Goal: Check status: Check status

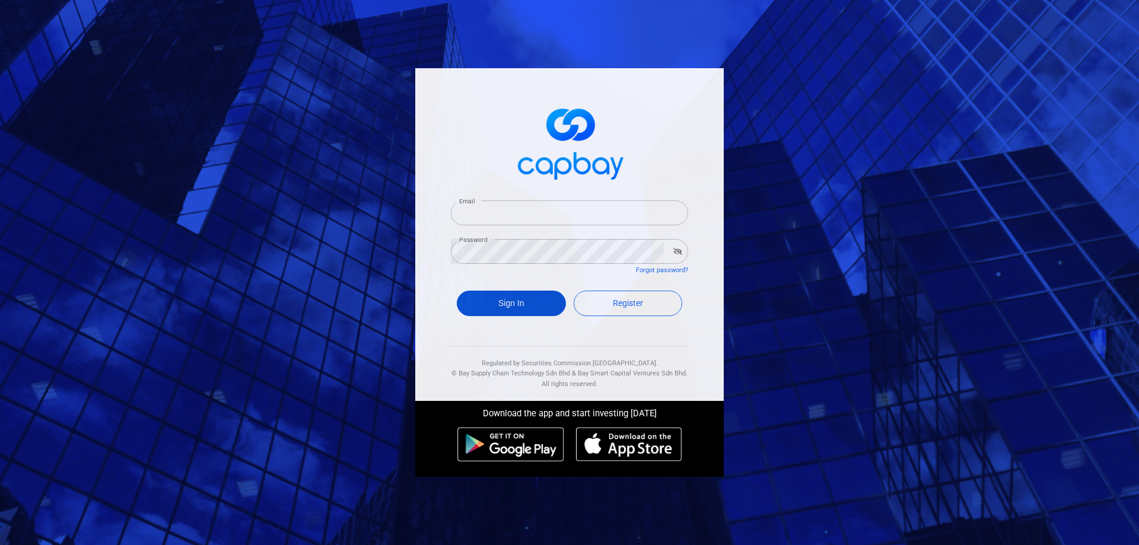
type input "[EMAIL_ADDRESS][DOMAIN_NAME]"
click at [516, 301] on button "Sign In" at bounding box center [511, 304] width 109 height 26
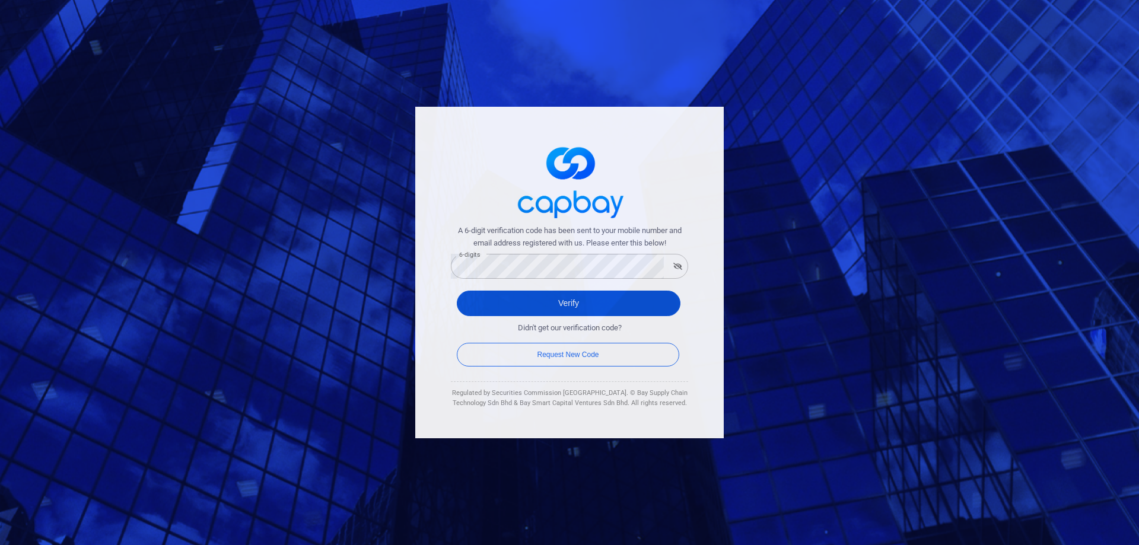
click at [484, 303] on button "Verify" at bounding box center [569, 304] width 224 height 26
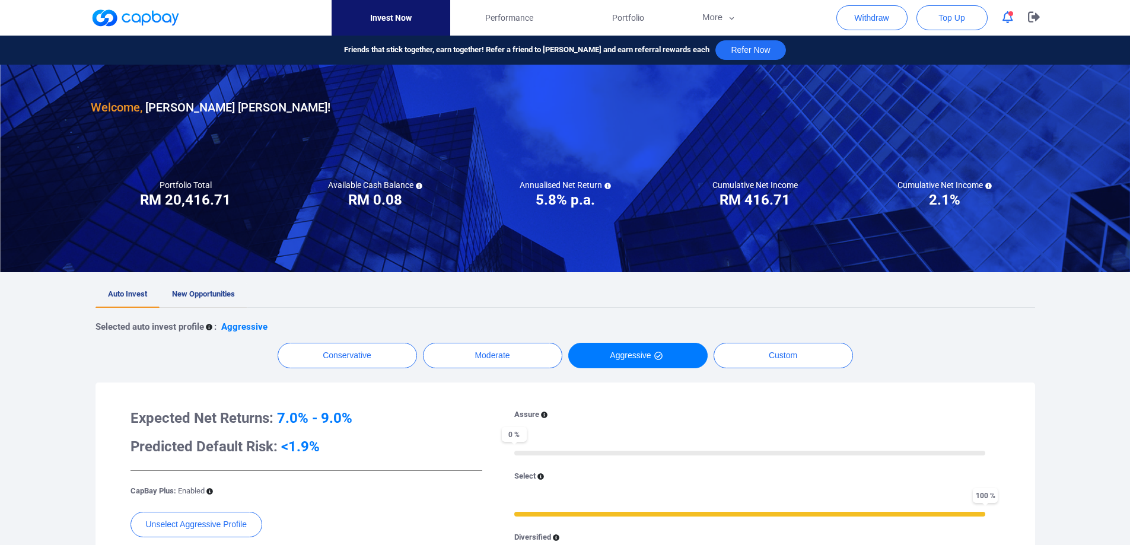
click at [215, 286] on link "New Opportunities" at bounding box center [204, 295] width 88 height 26
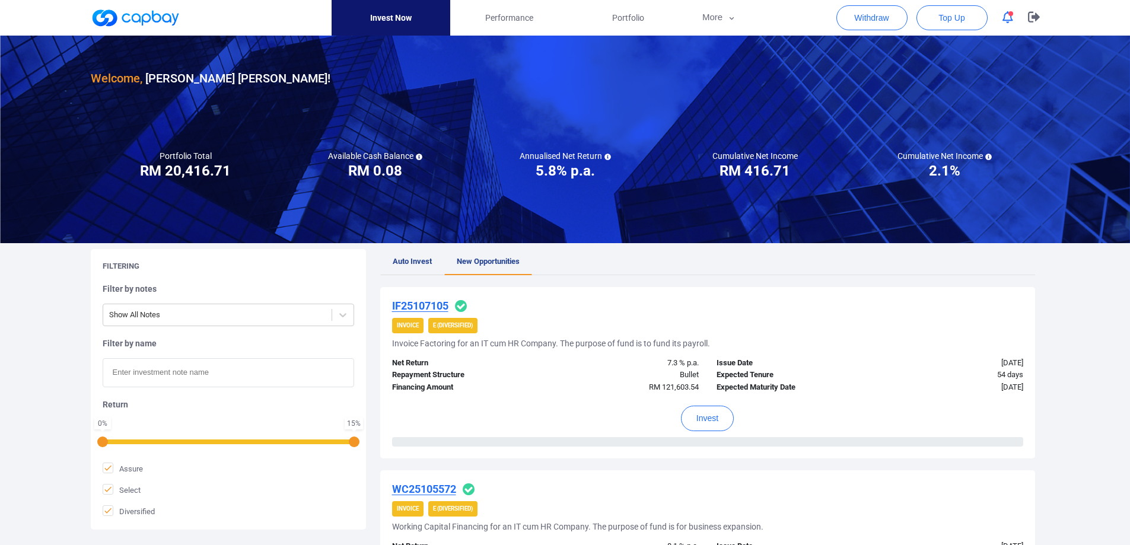
click at [425, 261] on span "Auto Invest" at bounding box center [412, 261] width 39 height 9
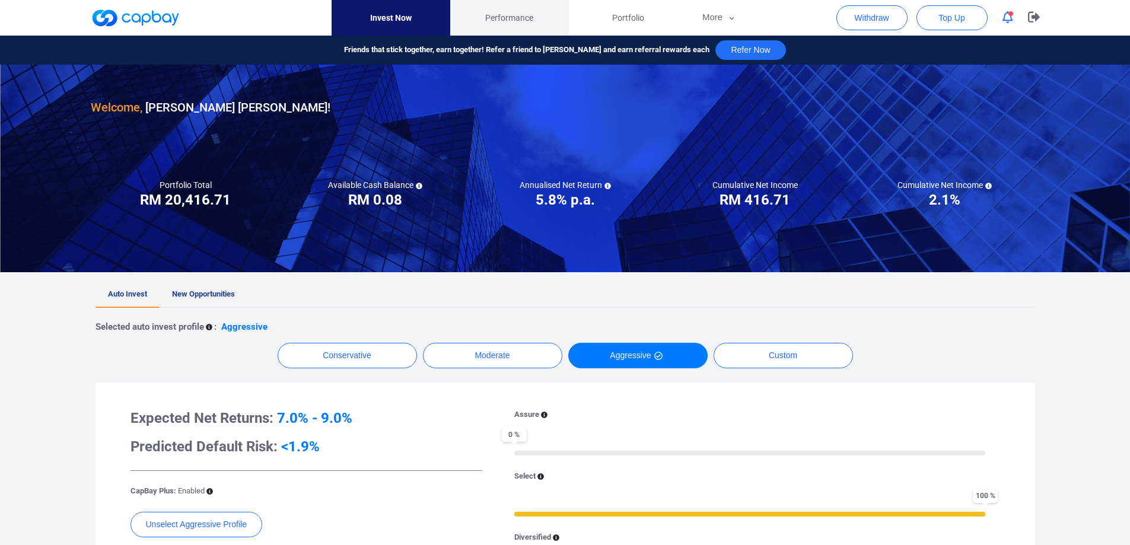
click at [503, 12] on span "Performance" at bounding box center [509, 17] width 48 height 13
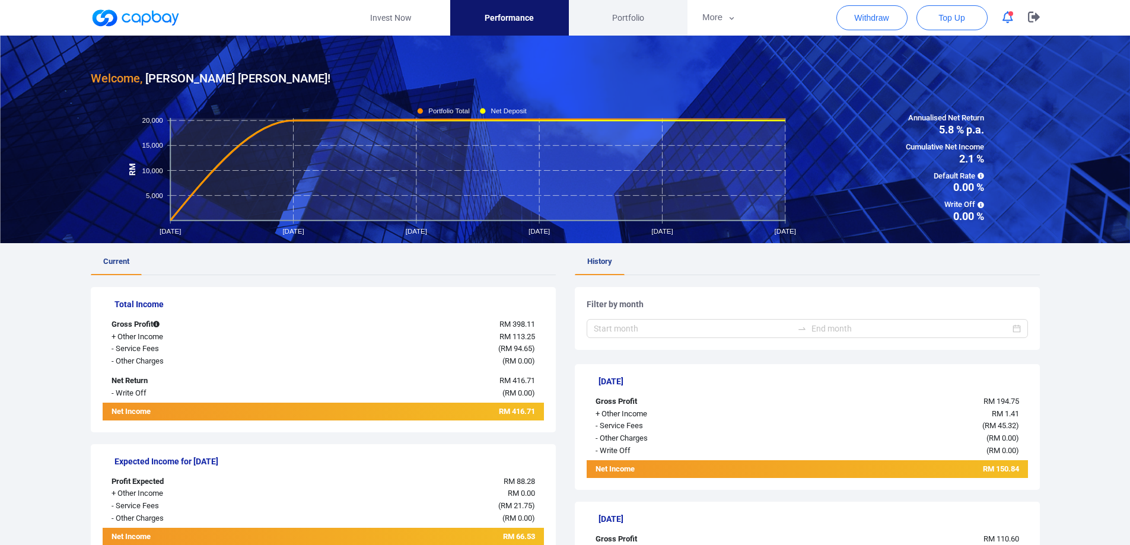
click at [612, 21] on span "Portfolio" at bounding box center [628, 17] width 32 height 13
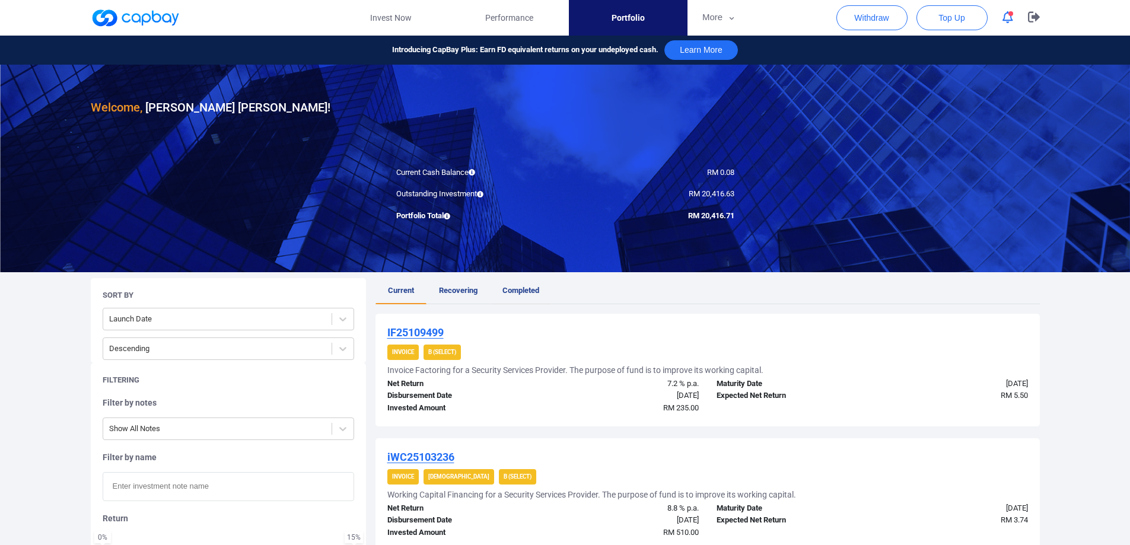
click at [510, 291] on span "Completed" at bounding box center [521, 290] width 37 height 9
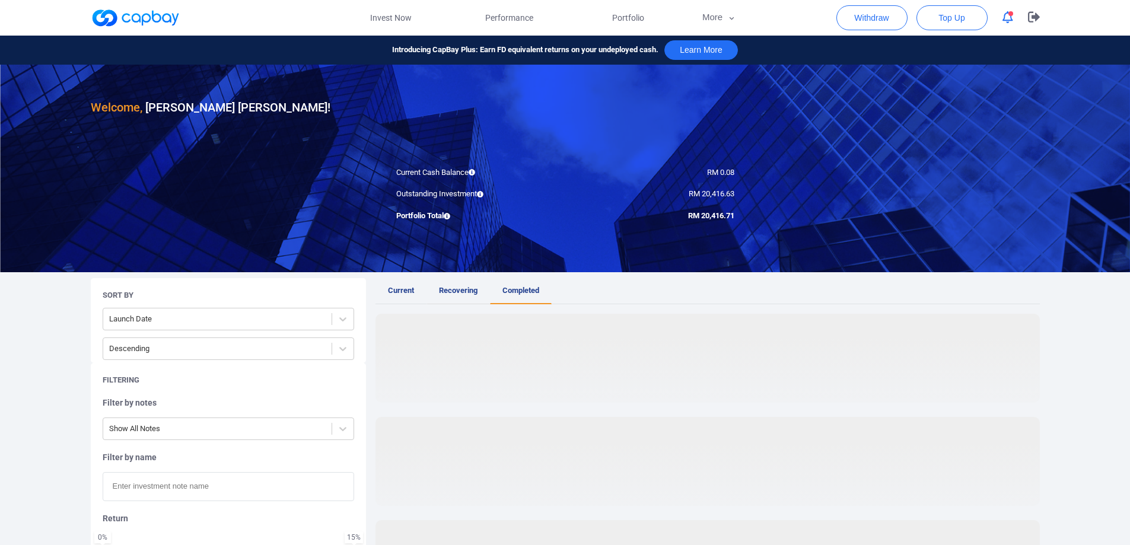
click at [443, 288] on span "Recovering" at bounding box center [458, 290] width 39 height 9
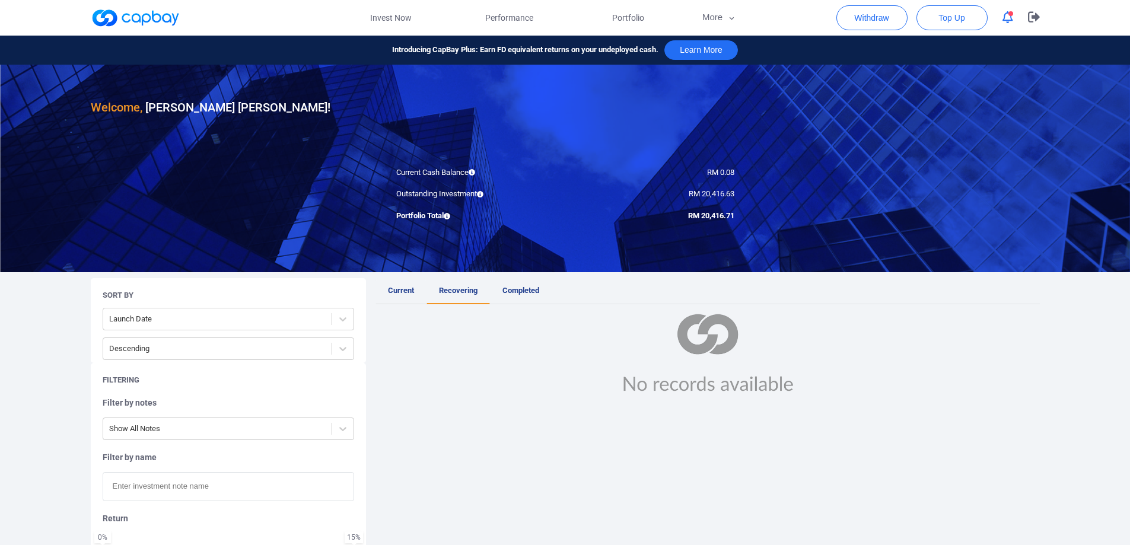
click at [405, 290] on span "Current" at bounding box center [401, 290] width 26 height 9
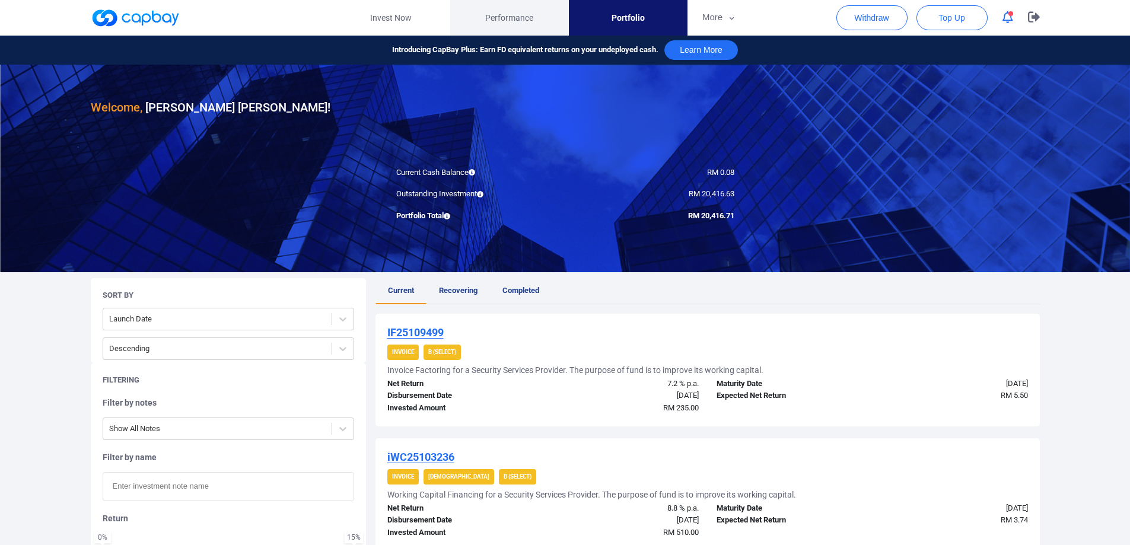
click at [523, 23] on span "Performance" at bounding box center [509, 17] width 48 height 13
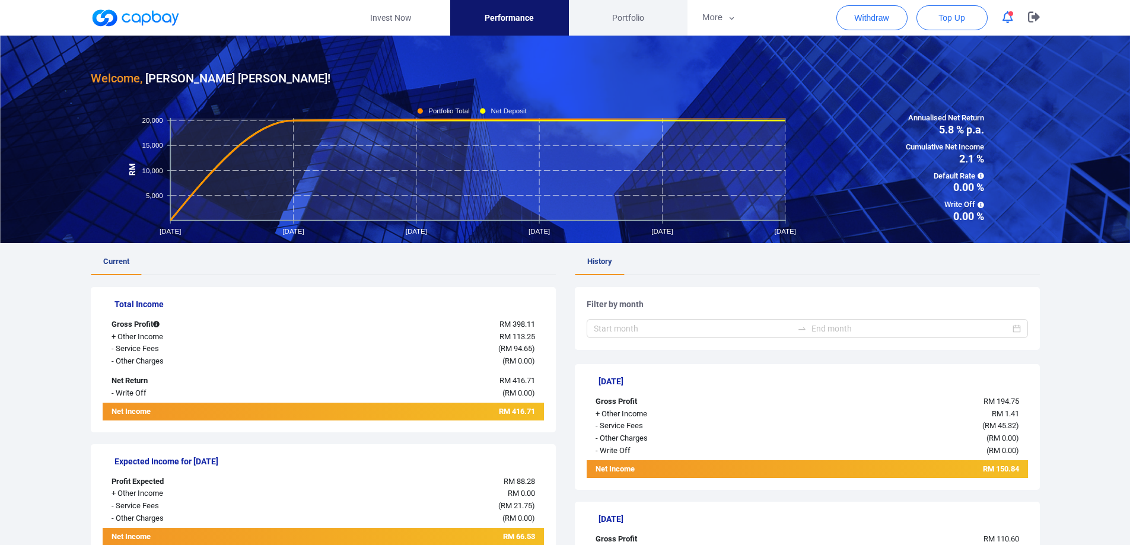
click at [635, 17] on span "Portfolio" at bounding box center [628, 17] width 32 height 13
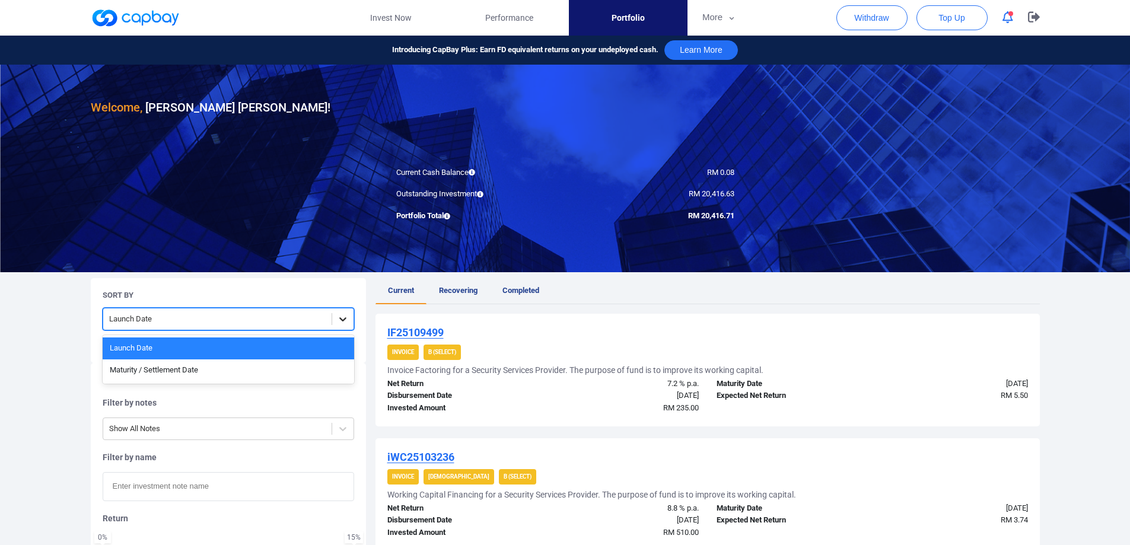
click at [337, 317] on icon at bounding box center [343, 319] width 12 height 12
click at [290, 363] on div "Maturity / Settlement Date" at bounding box center [229, 371] width 252 height 22
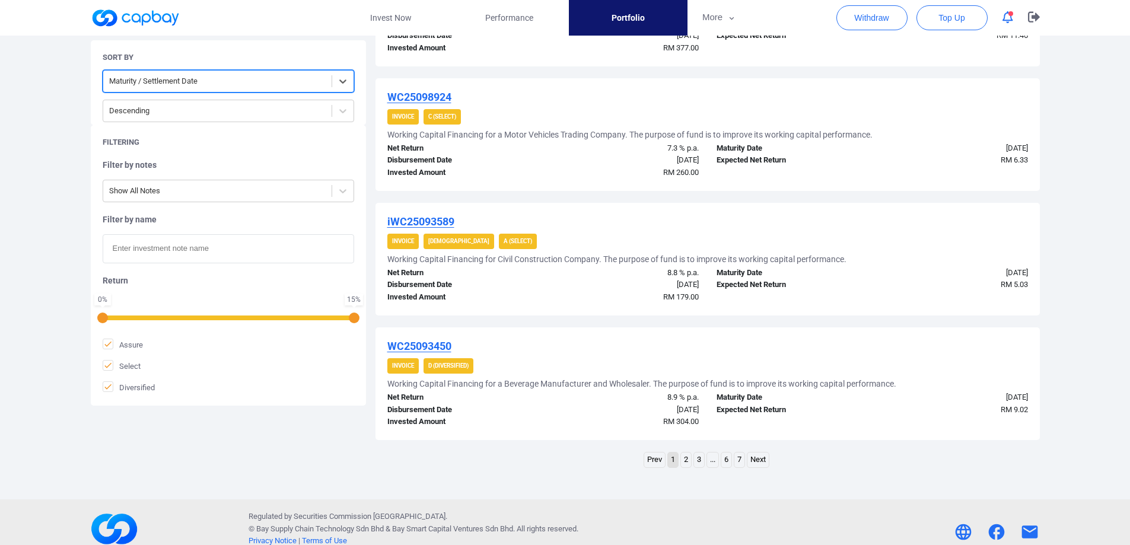
scroll to position [1157, 0]
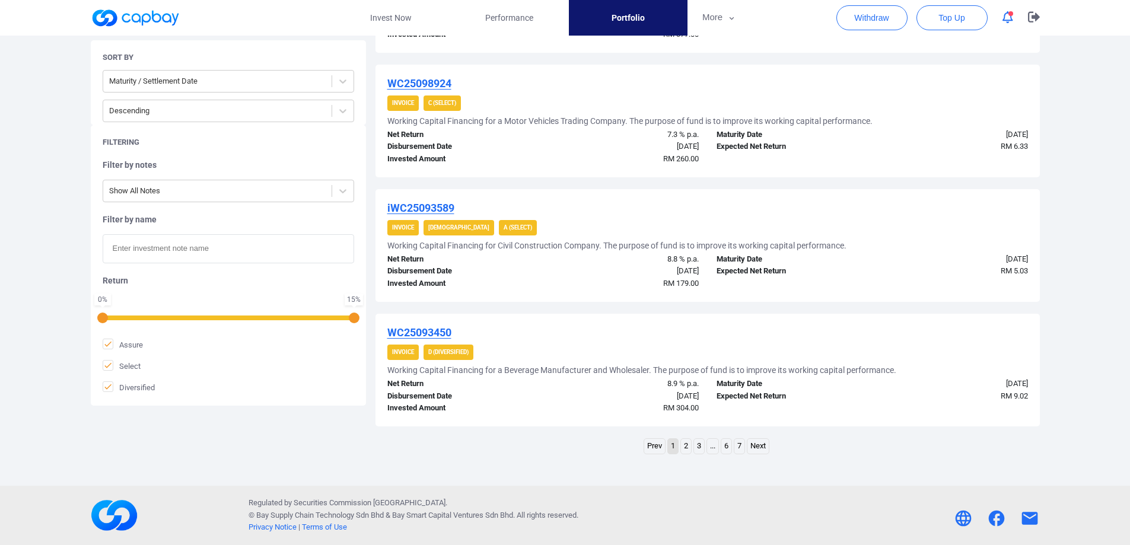
click at [685, 443] on link "2" at bounding box center [686, 446] width 10 height 15
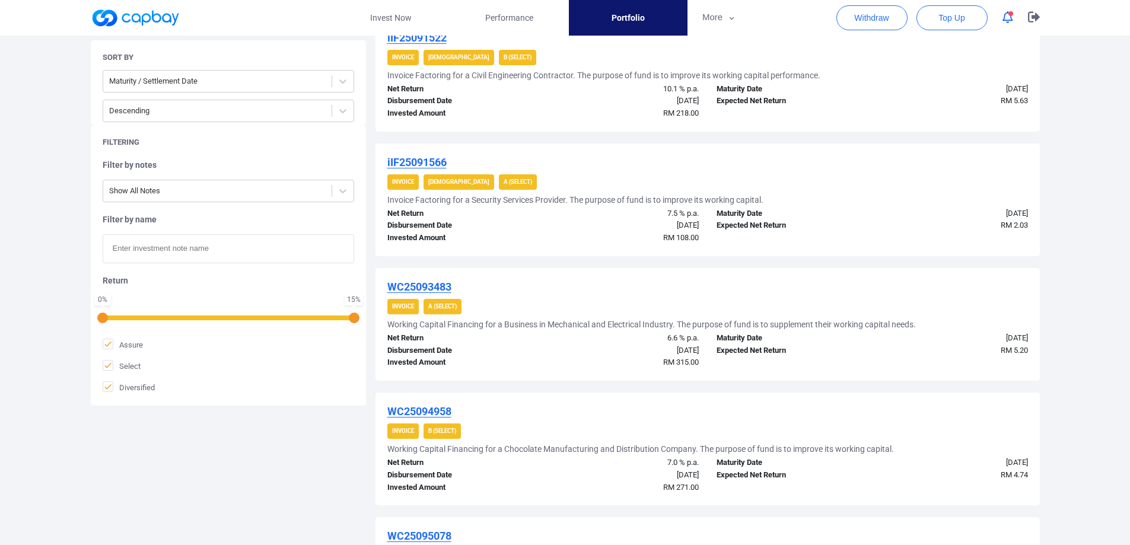
scroll to position [0, 0]
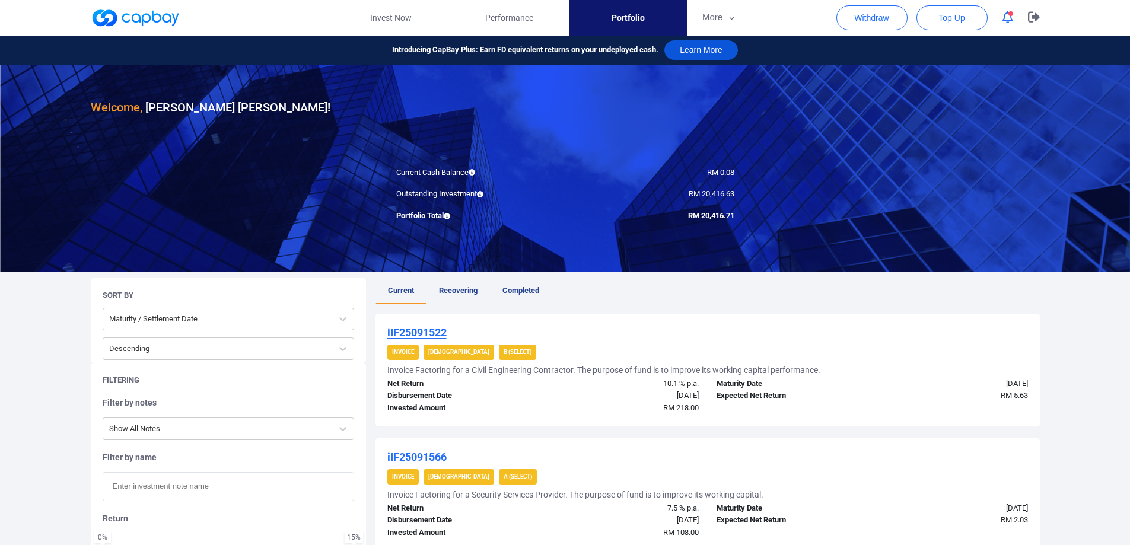
click at [709, 48] on button "Learn More" at bounding box center [701, 50] width 74 height 20
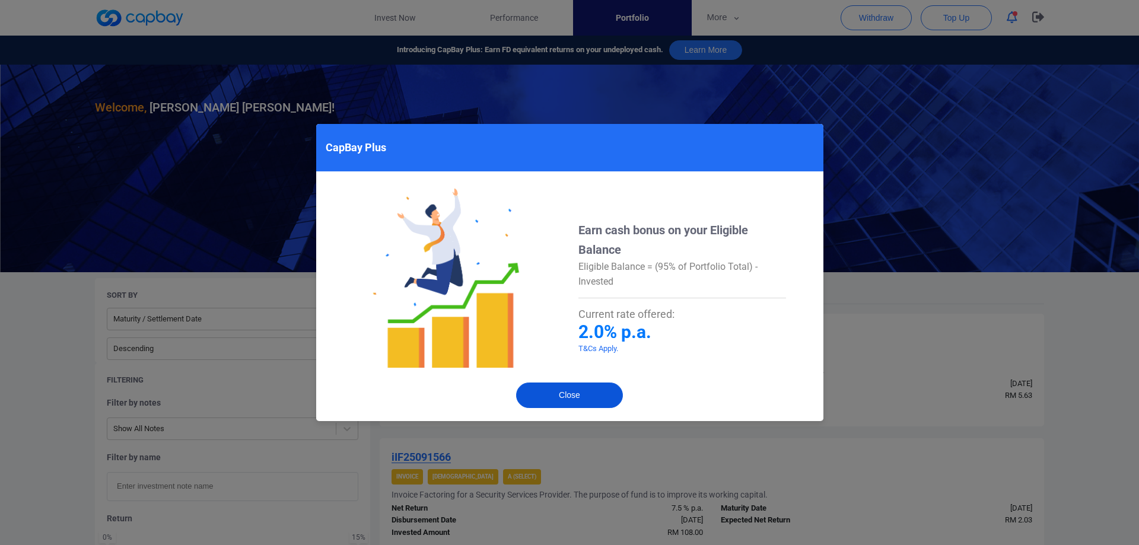
click at [577, 390] on button "Close" at bounding box center [569, 396] width 107 height 26
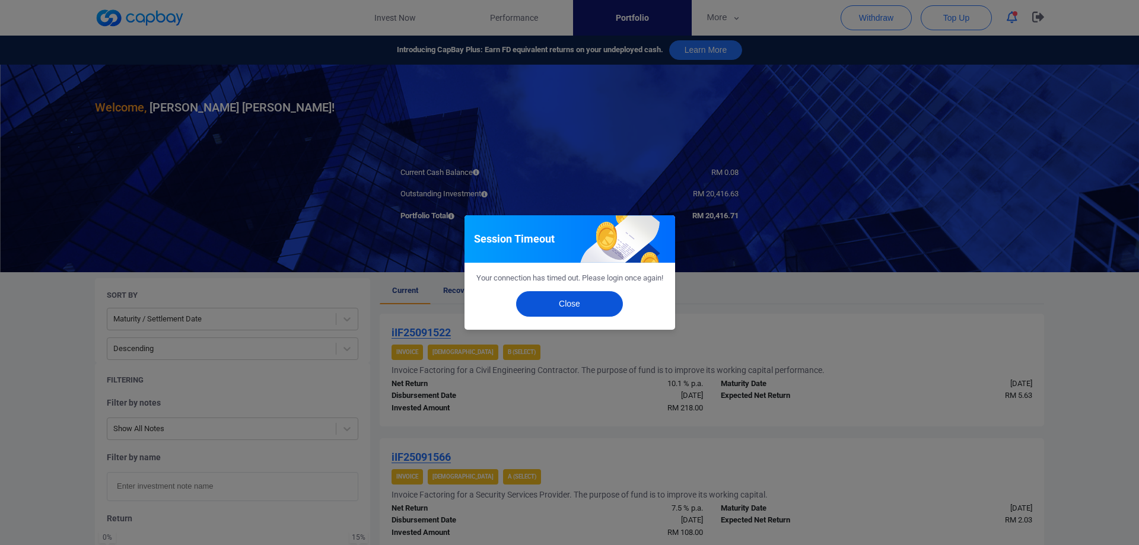
click at [557, 304] on button "Close" at bounding box center [569, 304] width 107 height 26
